Goal: Communication & Community: Answer question/provide support

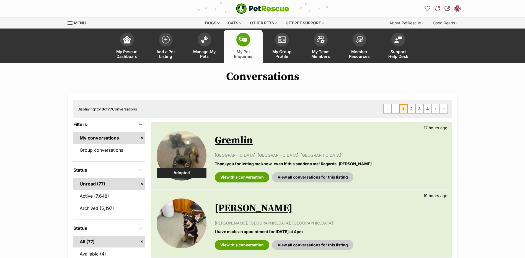
click at [187, 221] on img at bounding box center [182, 223] width 50 height 50
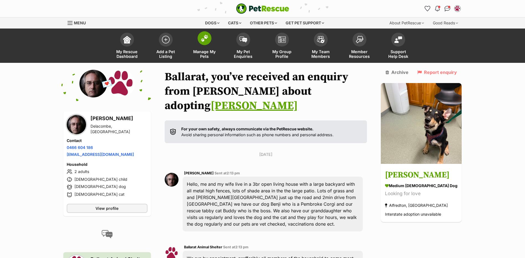
click at [205, 36] on img at bounding box center [205, 38] width 8 height 7
click at [437, 9] on img "Notifications" at bounding box center [437, 8] width 6 height 7
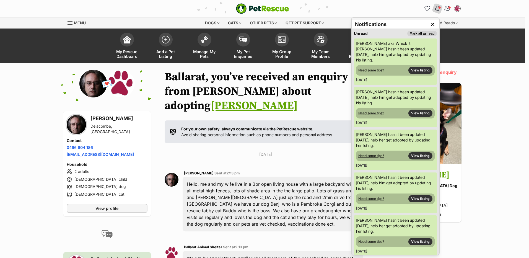
click at [451, 7] on link "Conversations" at bounding box center [447, 8] width 11 height 11
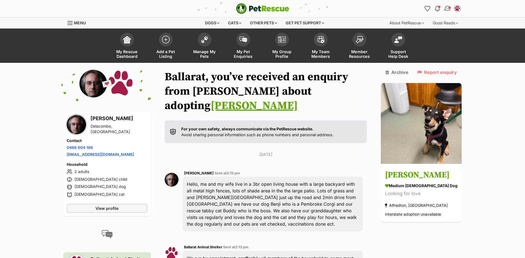
click at [447, 9] on img "Conversations" at bounding box center [447, 8] width 7 height 7
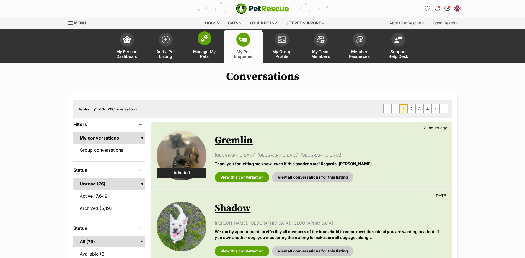
click at [209, 34] on span at bounding box center [205, 38] width 14 height 14
